Goal: Information Seeking & Learning: Learn about a topic

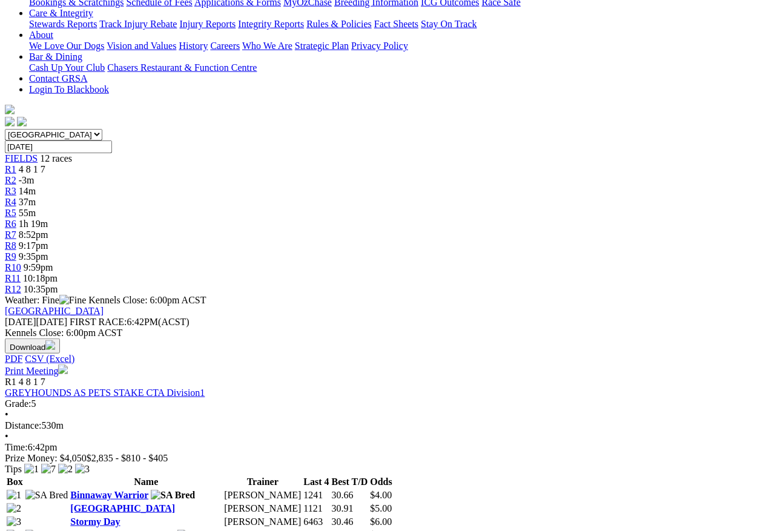
scroll to position [266, 0]
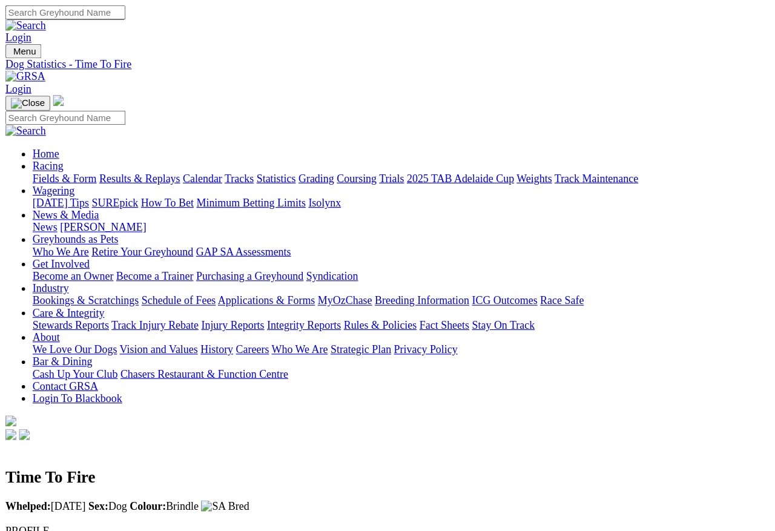
scroll to position [5, 0]
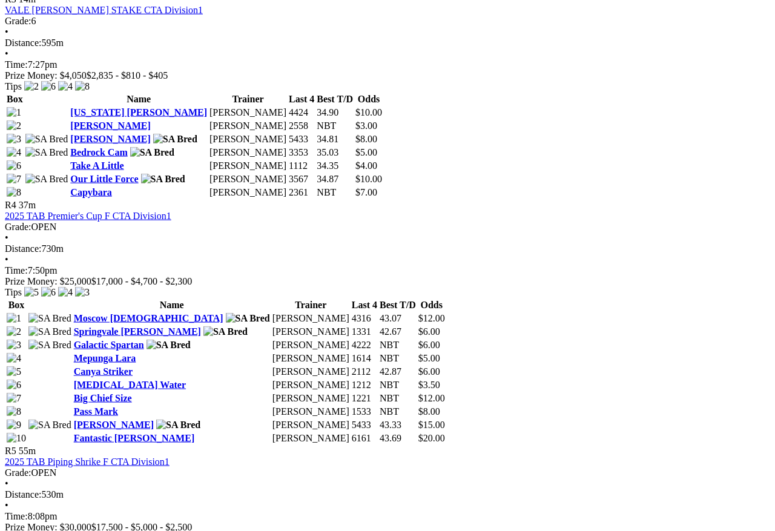
scroll to position [1074, 0]
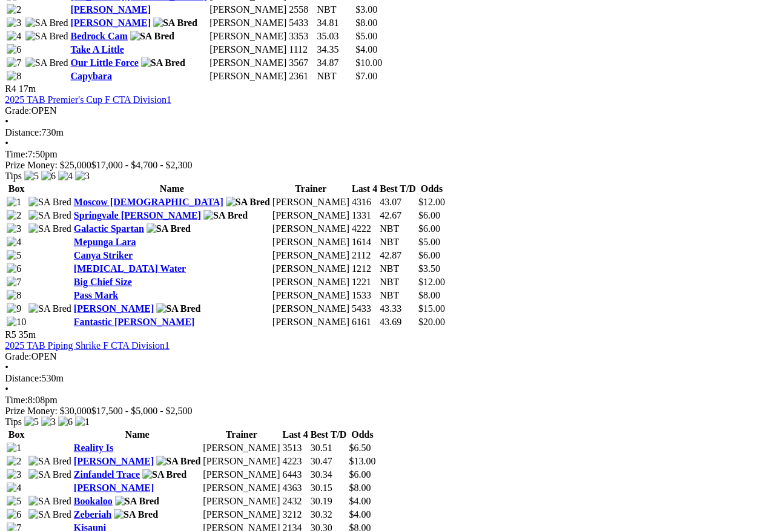
scroll to position [1190, 1]
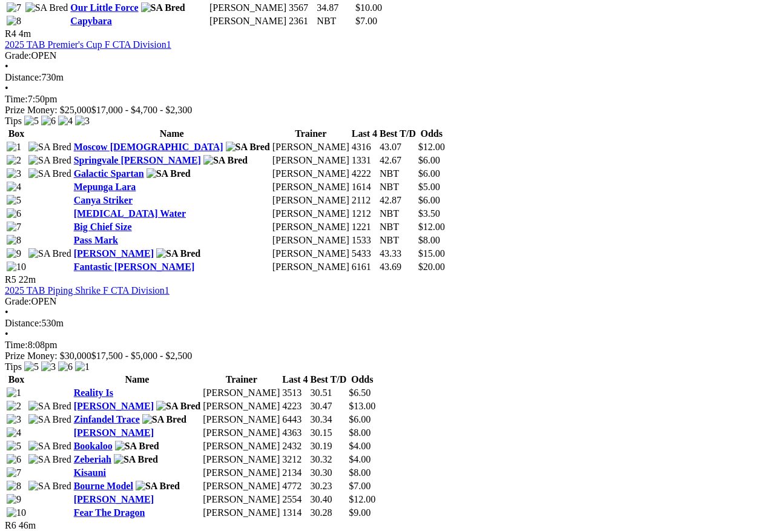
scroll to position [1245, 0]
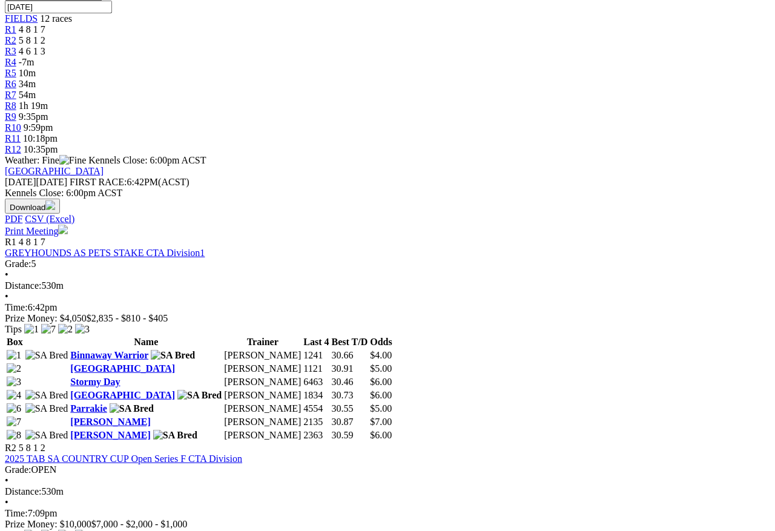
scroll to position [406, 0]
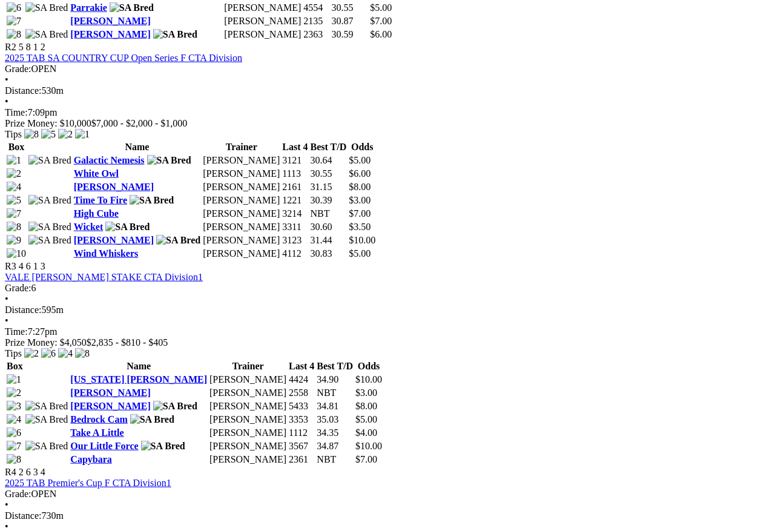
scroll to position [807, 0]
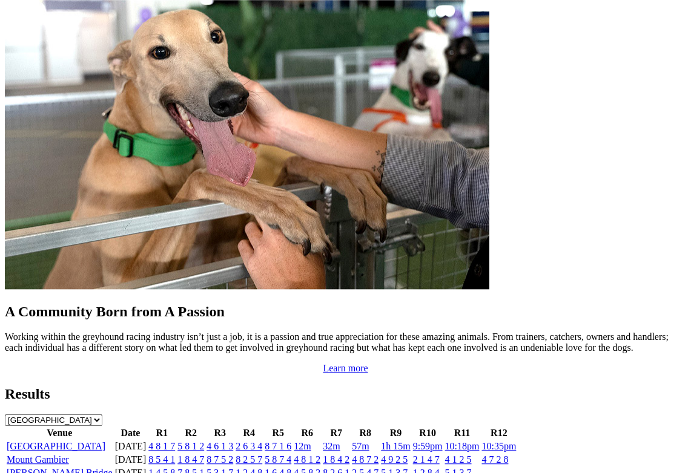
scroll to position [1022, 0]
click at [42, 441] on link "[GEOGRAPHIC_DATA]" at bounding box center [56, 446] width 99 height 10
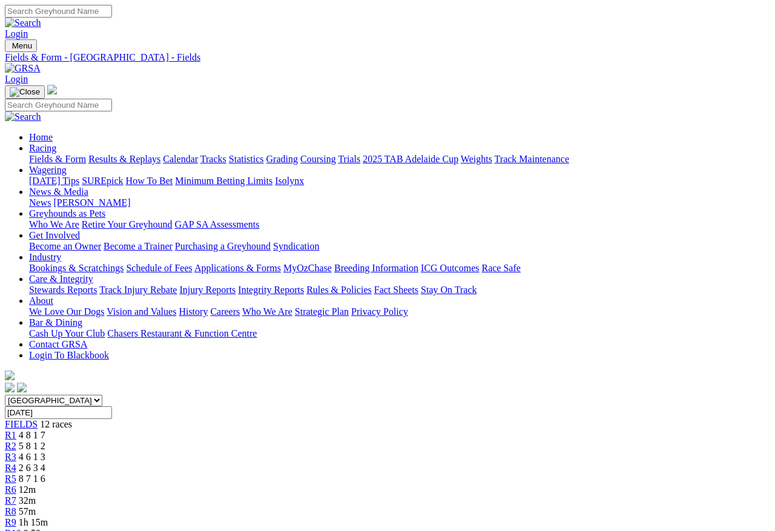
scroll to position [5, 0]
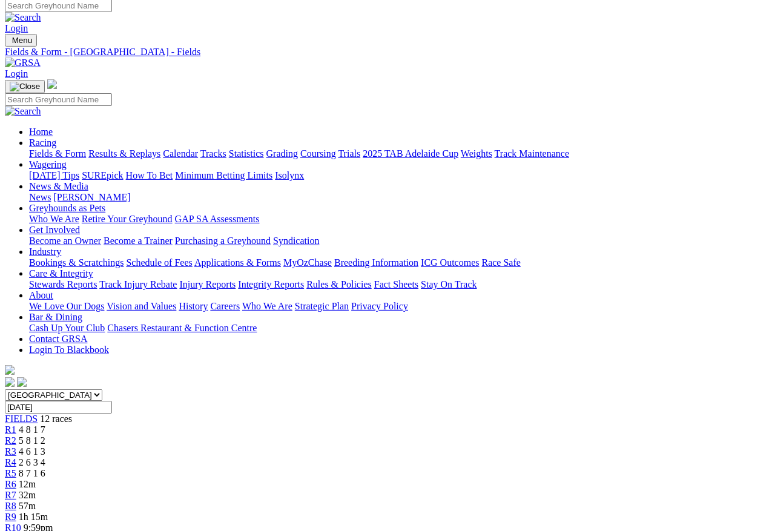
click at [16, 424] on span "R1" at bounding box center [10, 429] width 11 height 10
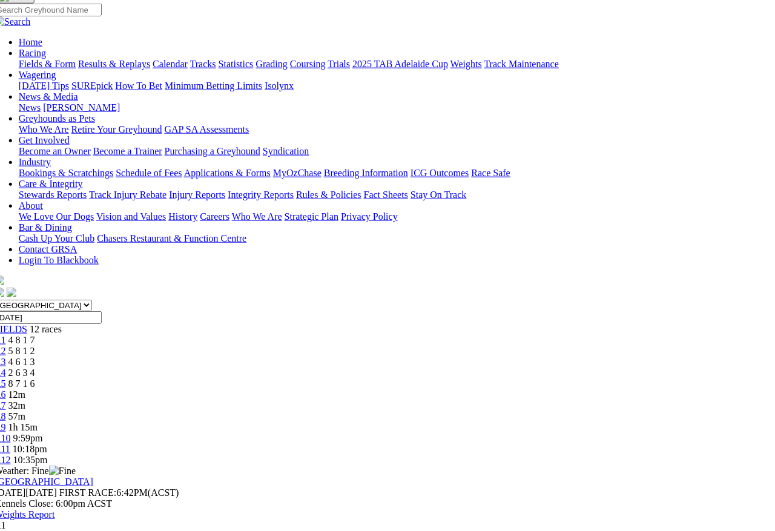
scroll to position [92, 11]
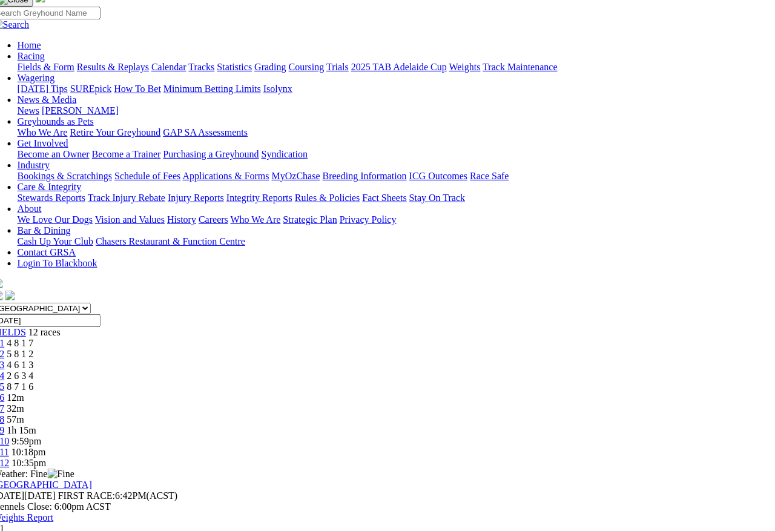
click at [34, 349] on span "5 8 1 2" at bounding box center [20, 354] width 27 height 10
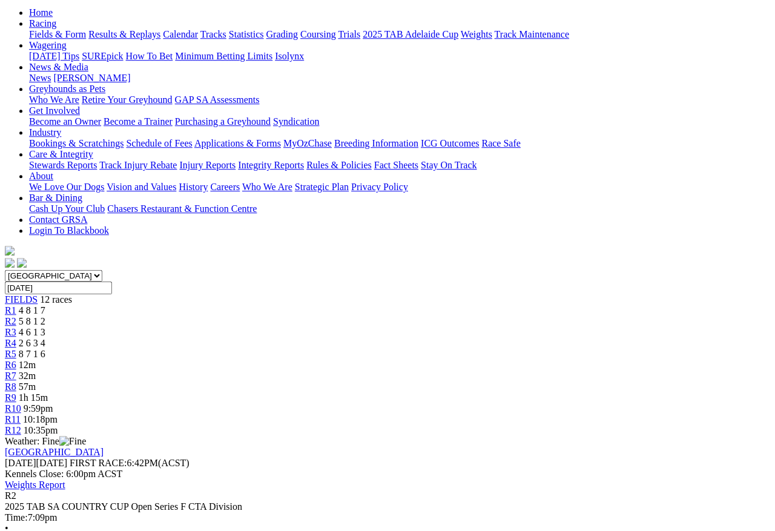
scroll to position [123, 0]
click at [16, 306] on link "R1" at bounding box center [10, 311] width 11 height 10
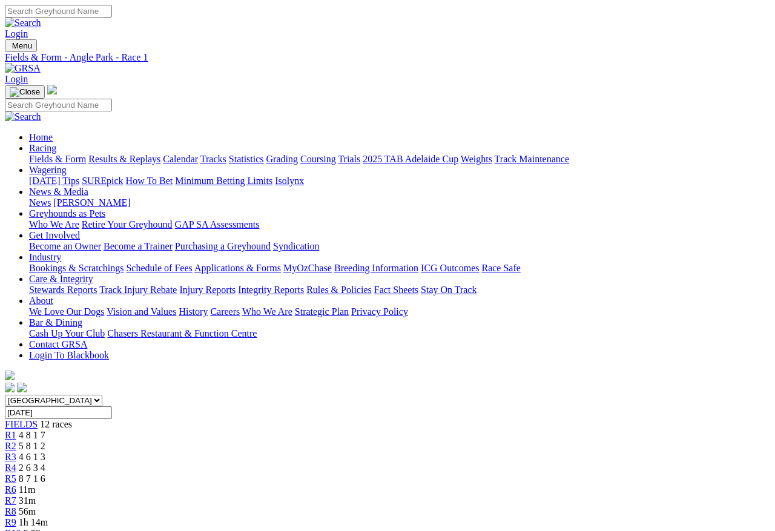
scroll to position [5, 0]
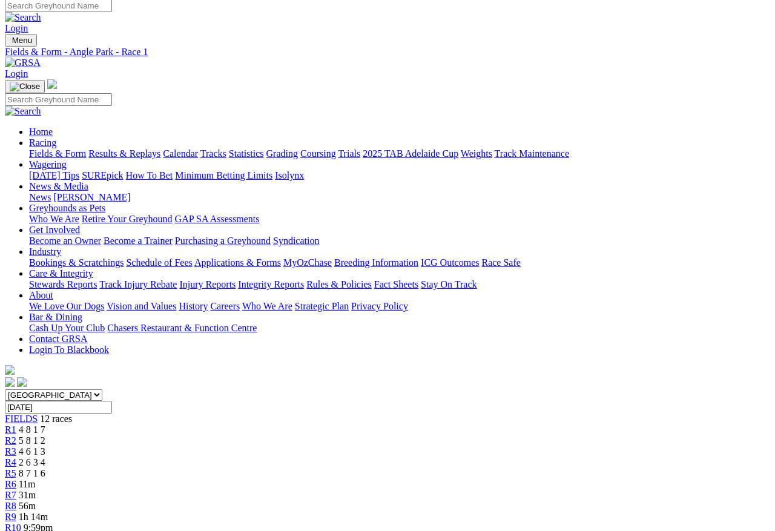
click at [45, 435] on span "5 8 1 2" at bounding box center [32, 440] width 27 height 10
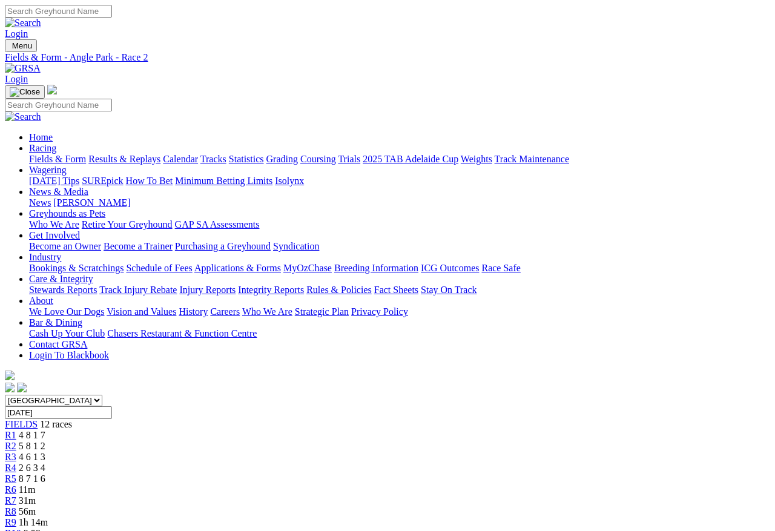
scroll to position [5, 0]
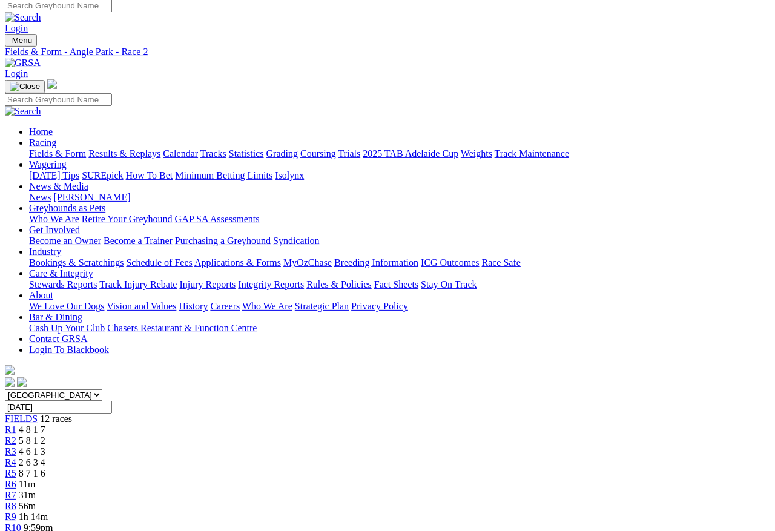
click at [16, 446] on span "R3" at bounding box center [10, 451] width 11 height 10
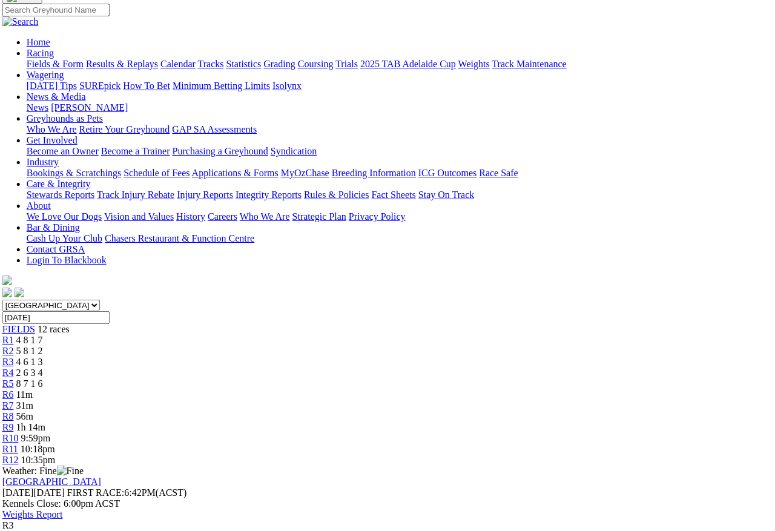
scroll to position [95, 4]
click at [12, 367] on span "R4" at bounding box center [6, 372] width 11 height 10
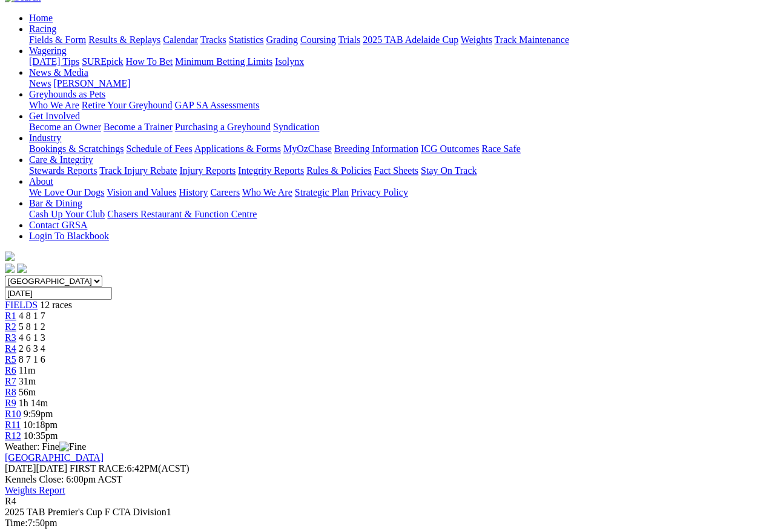
scroll to position [119, 0]
click at [16, 355] on span "R5" at bounding box center [10, 360] width 11 height 10
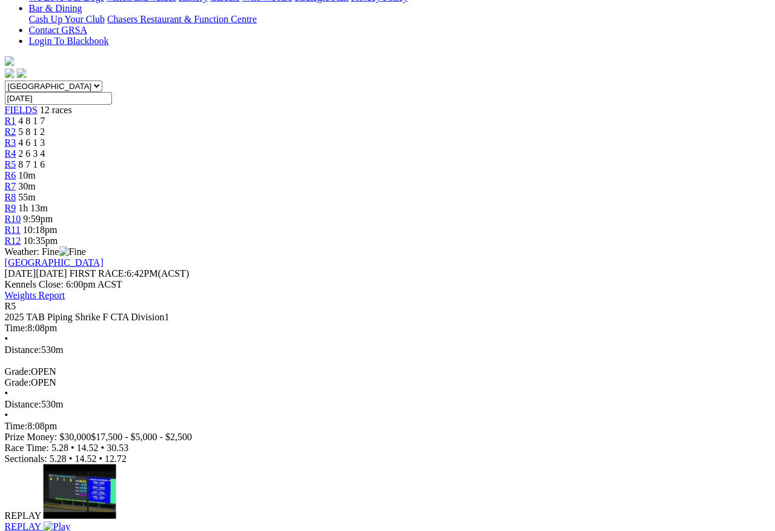
scroll to position [314, 0]
